Goal: Task Accomplishment & Management: Use online tool/utility

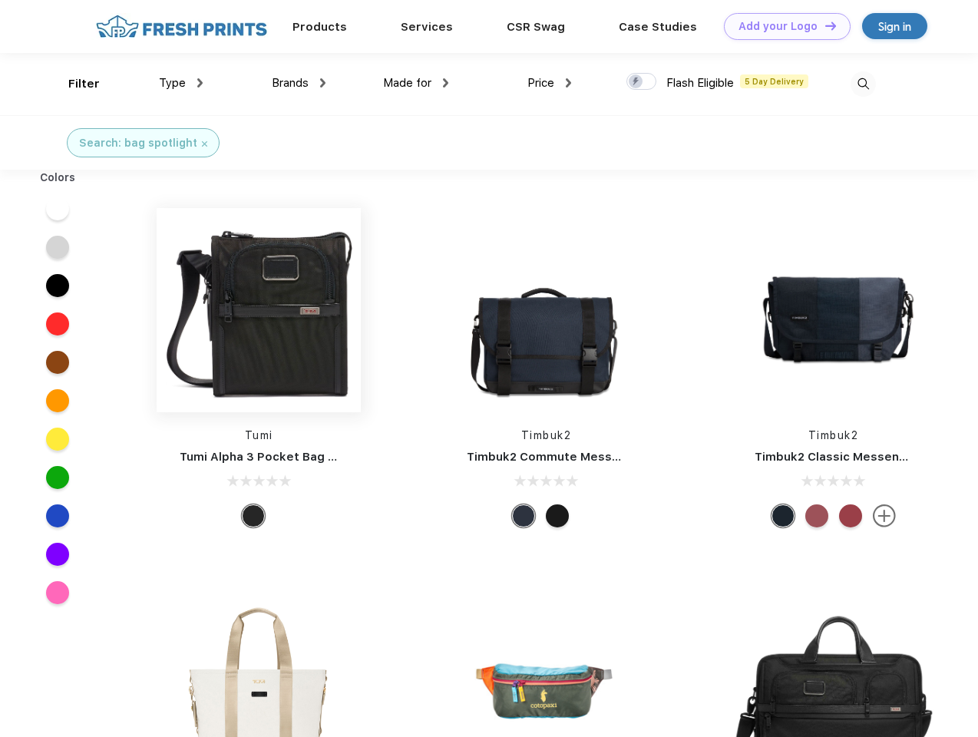
scroll to position [1, 0]
click at [782, 26] on link "Add your Logo Design Tool" at bounding box center [787, 26] width 127 height 27
click at [0, 0] on div "Design Tool" at bounding box center [0, 0] width 0 height 0
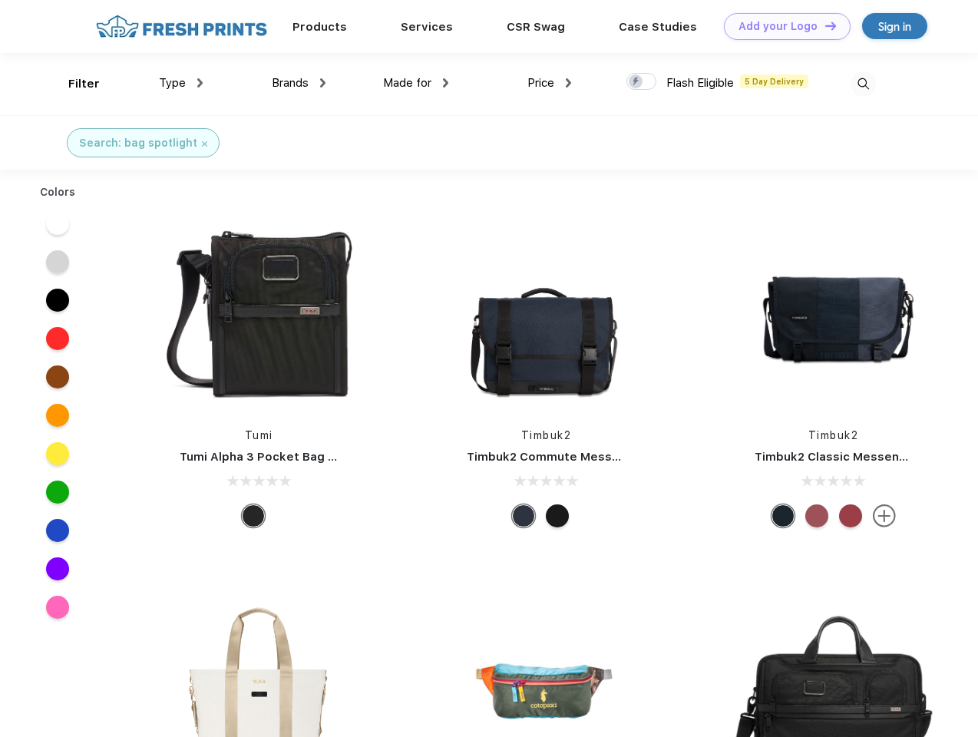
click at [824, 25] on link "Add your Logo Design Tool" at bounding box center [787, 26] width 127 height 27
click at [74, 84] on div "Filter" at bounding box center [83, 84] width 31 height 18
click at [181, 83] on span "Type" at bounding box center [172, 83] width 27 height 14
click at [299, 83] on span "Brands" at bounding box center [290, 83] width 37 height 14
click at [416, 83] on span "Made for" at bounding box center [407, 83] width 48 height 14
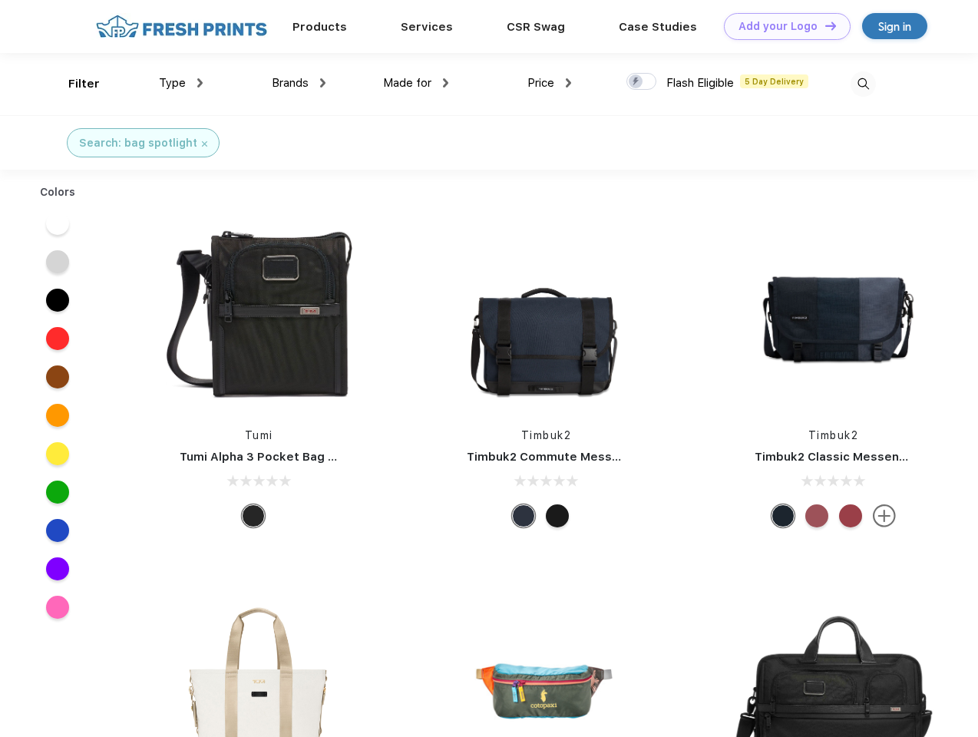
click at [550, 83] on span "Price" at bounding box center [541, 83] width 27 height 14
click at [642, 82] on div at bounding box center [642, 81] width 30 height 17
click at [637, 82] on input "checkbox" at bounding box center [632, 77] width 10 height 10
click at [863, 84] on img at bounding box center [863, 83] width 25 height 25
